Goal: Find specific page/section: Find specific page/section

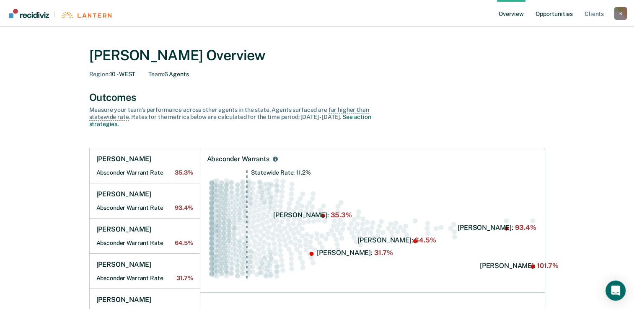
click at [561, 16] on link "Opportunities" at bounding box center [554, 13] width 41 height 27
